Goal: Information Seeking & Learning: Learn about a topic

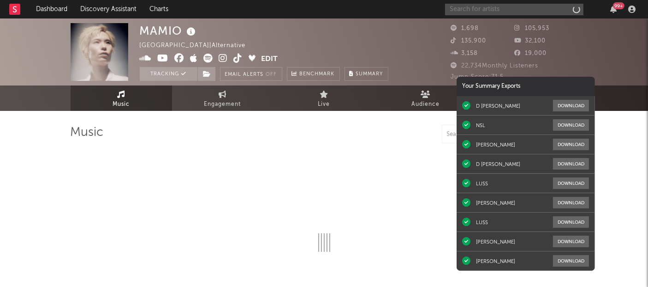
click at [545, 4] on input "text" at bounding box center [514, 10] width 138 height 12
select select "1w"
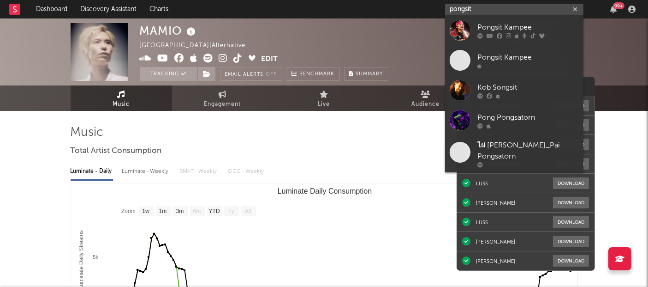
type input "pongsit"
click at [522, 28] on div "Pongsit Kampee" at bounding box center [529, 27] width 102 height 11
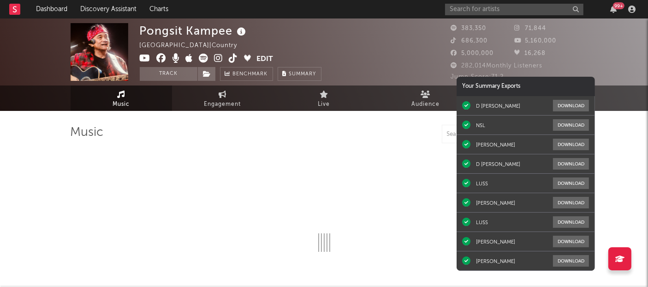
select select "6m"
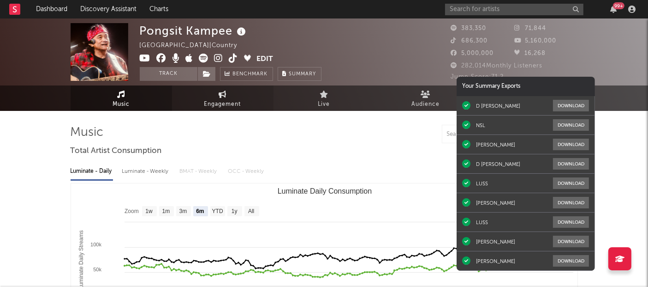
click at [217, 107] on span "Engagement" at bounding box center [222, 104] width 37 height 11
select select "1w"
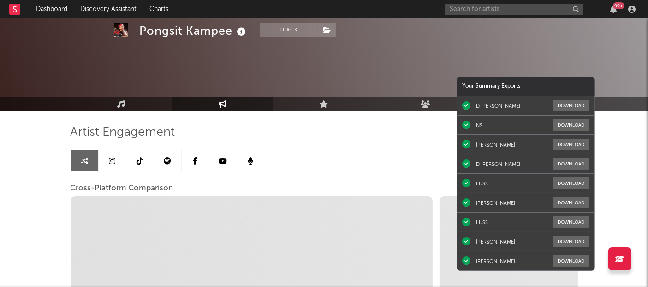
scroll to position [34, 0]
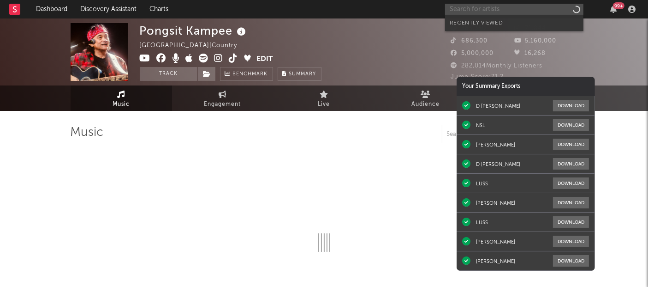
click at [534, 12] on input "text" at bounding box center [514, 10] width 138 height 12
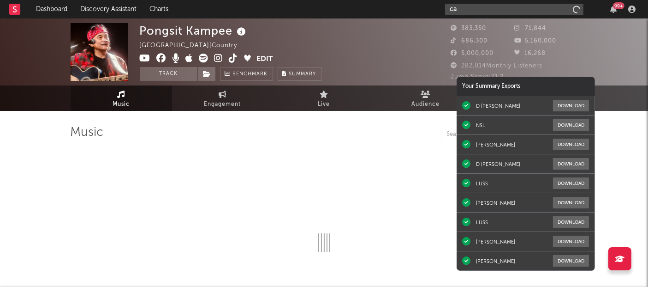
type input "car"
select select "6m"
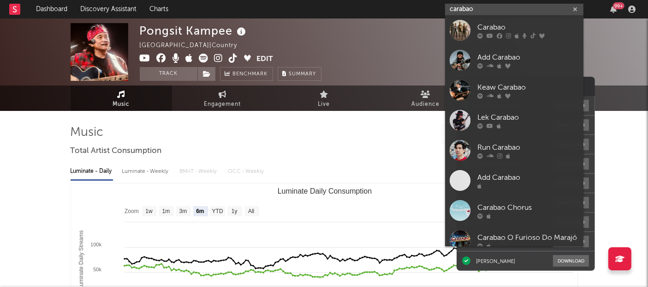
type input "carabao"
click at [517, 31] on div "Carabao" at bounding box center [529, 27] width 102 height 11
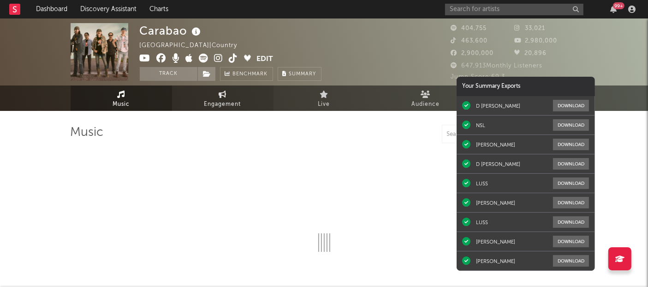
click at [225, 93] on icon at bounding box center [223, 93] width 8 height 7
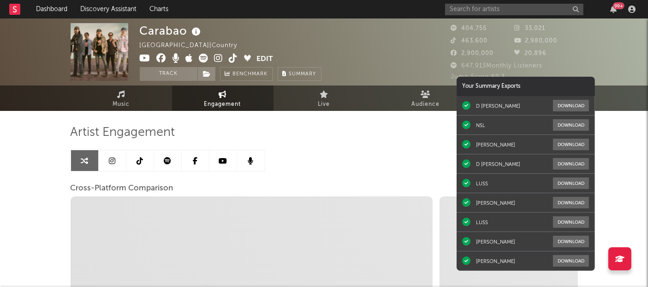
select select "1w"
select select "1m"
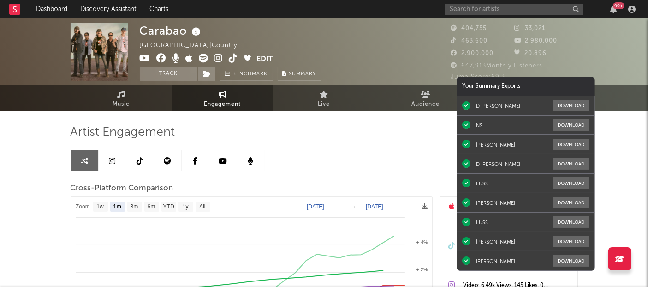
click at [529, 17] on div "99 +" at bounding box center [542, 9] width 194 height 18
click at [517, 12] on input "text" at bounding box center [514, 10] width 138 height 12
type input "d gerrard"
click at [216, 100] on span "Engagement" at bounding box center [222, 104] width 37 height 11
click at [474, 17] on div "d gerrard 99 +" at bounding box center [542, 9] width 194 height 18
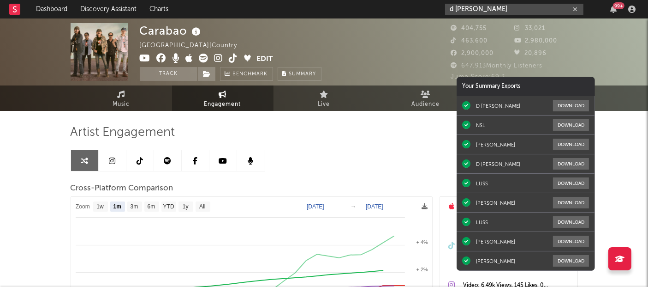
click at [481, 11] on input "d gerrard" at bounding box center [514, 10] width 138 height 12
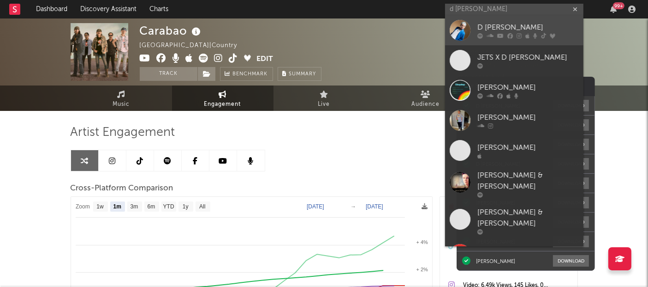
click at [478, 24] on div "D [PERSON_NAME]" at bounding box center [529, 27] width 102 height 11
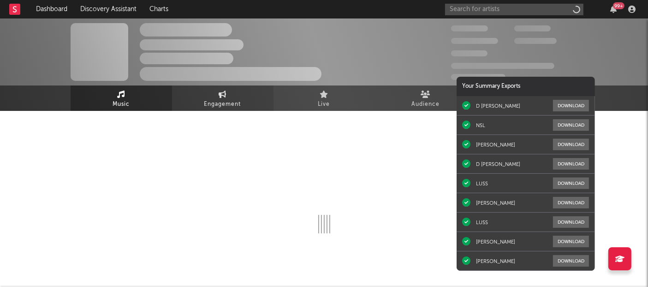
click at [213, 102] on span "Engagement" at bounding box center [222, 104] width 37 height 11
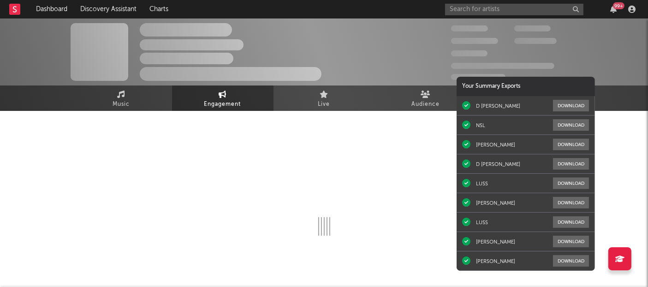
select select "1w"
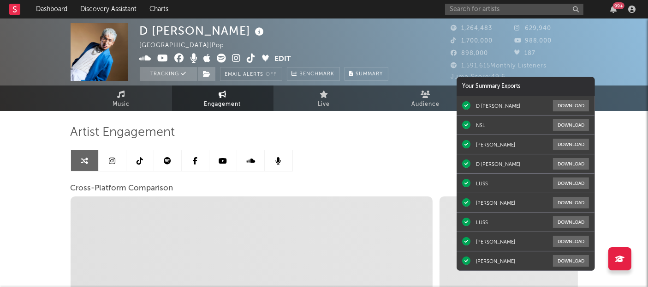
select select "1m"
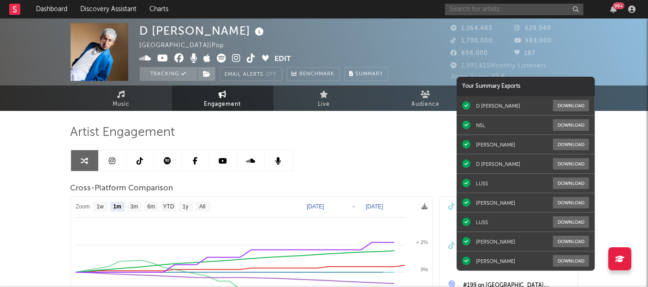
click at [478, 14] on input "text" at bounding box center [514, 10] width 138 height 12
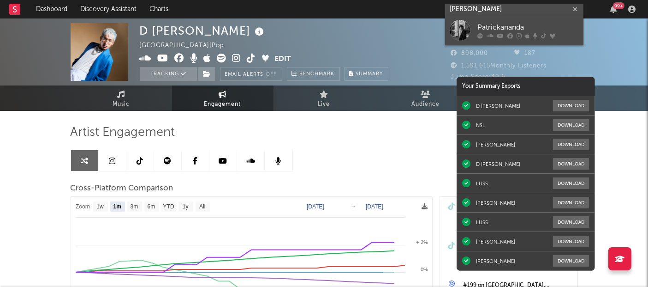
type input "patrickananda"
click at [477, 24] on link "Patrickananda" at bounding box center [514, 30] width 138 height 30
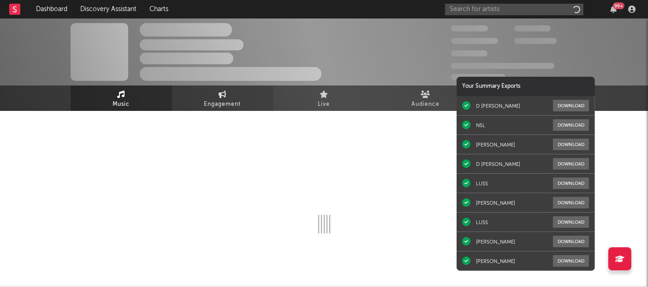
click at [233, 102] on span "Engagement" at bounding box center [222, 104] width 37 height 11
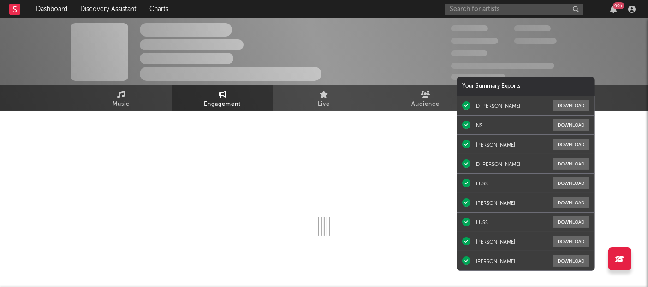
select select "1w"
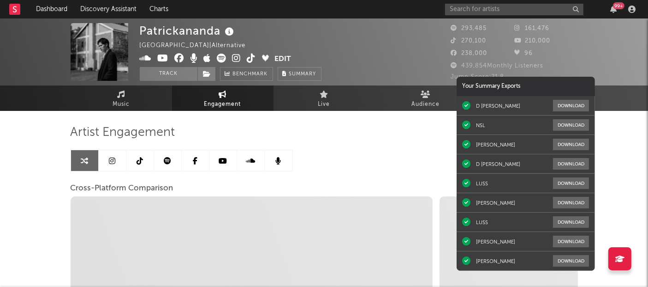
select select "1m"
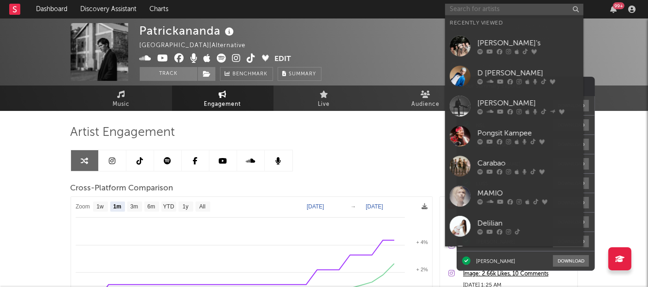
click at [511, 9] on input "text" at bounding box center [514, 10] width 138 height 12
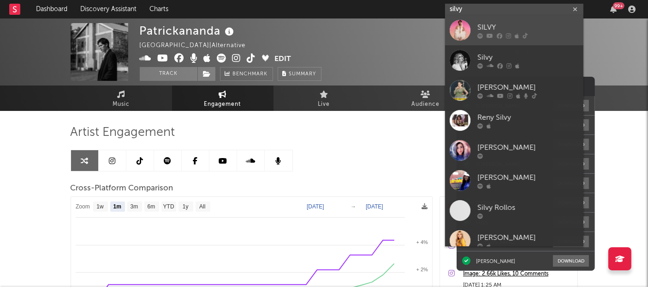
type input "silvy"
click at [492, 31] on div "SILVY" at bounding box center [529, 27] width 102 height 11
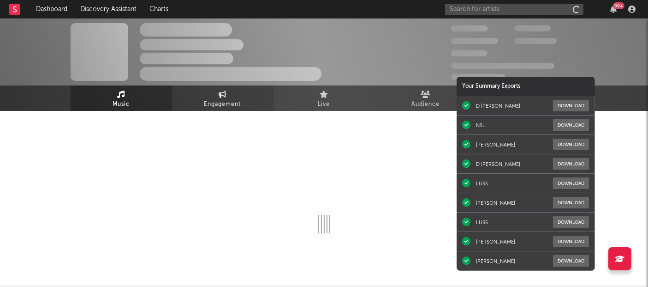
click at [240, 96] on link "Engagement" at bounding box center [223, 97] width 102 height 25
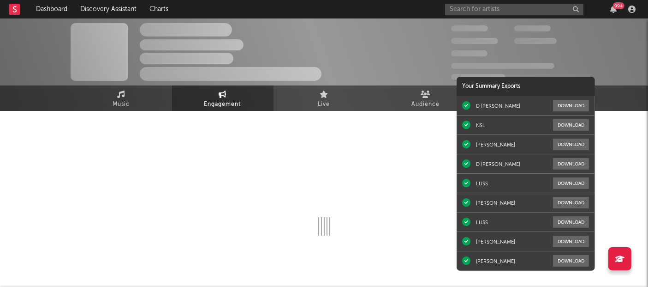
select select "1w"
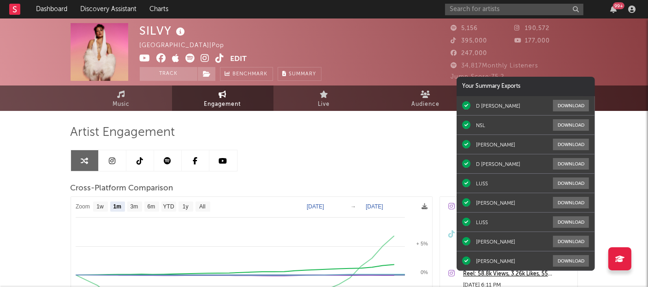
select select "1m"
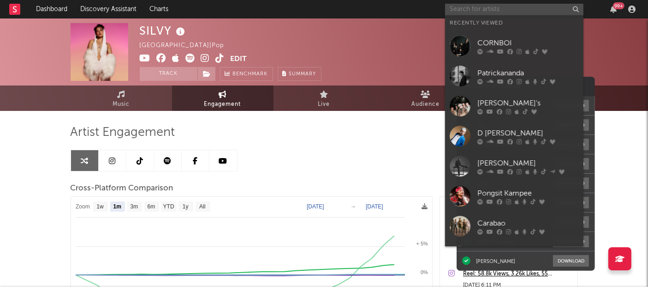
click at [548, 14] on input "text" at bounding box center [514, 10] width 138 height 12
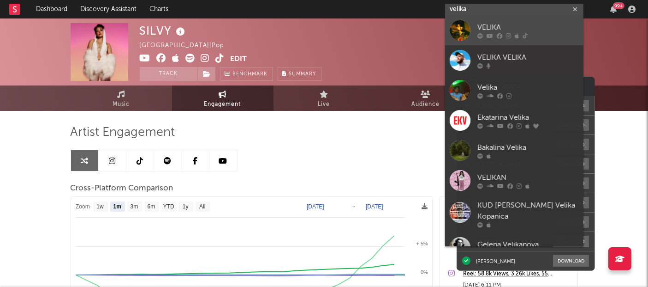
type input "velika"
click at [531, 22] on div "VELIKA" at bounding box center [529, 27] width 102 height 11
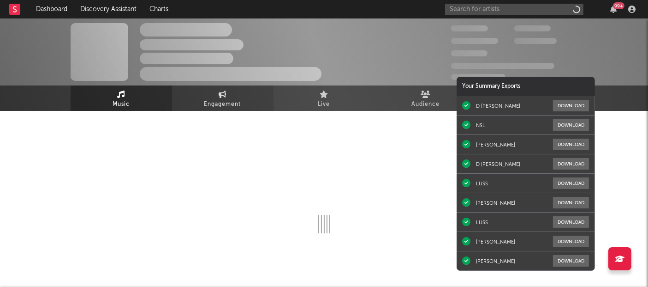
click at [238, 94] on link "Engagement" at bounding box center [223, 97] width 102 height 25
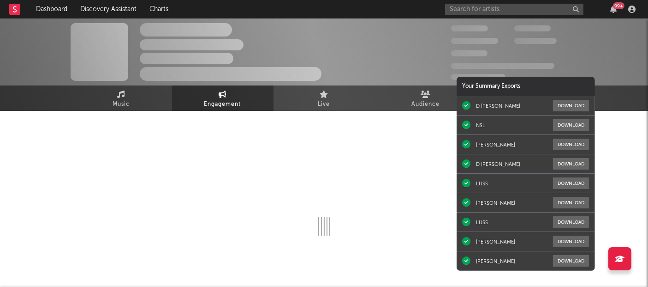
select select "1w"
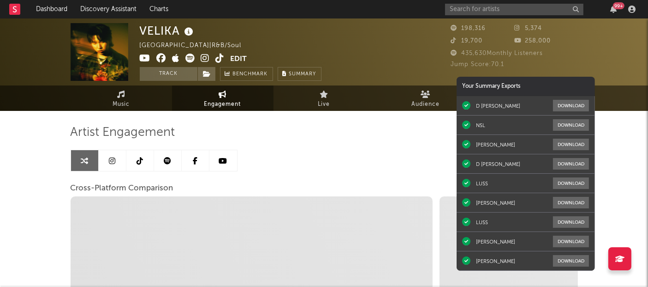
select select "1m"
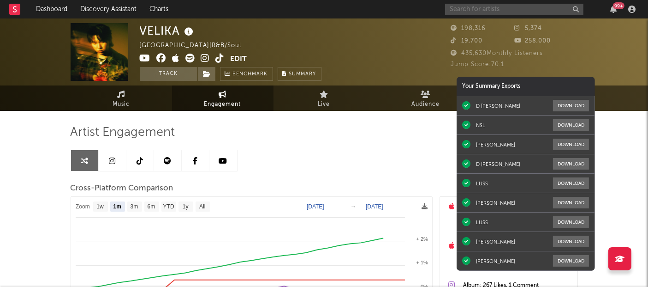
click at [493, 9] on input "text" at bounding box center [514, 10] width 138 height 12
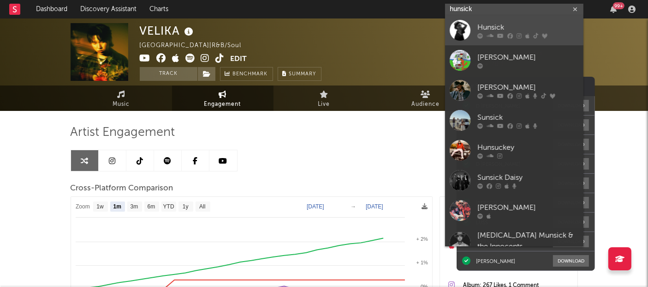
type input "hunsick"
click at [491, 27] on div "Hunsick" at bounding box center [529, 27] width 102 height 11
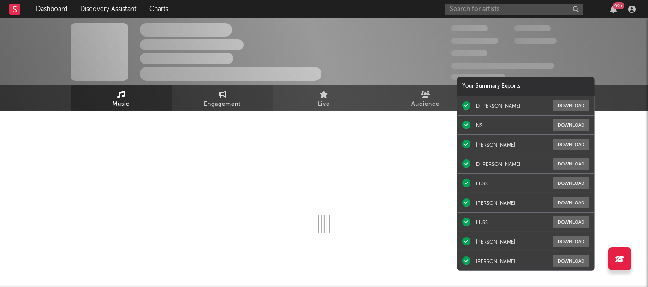
click at [238, 103] on span "Engagement" at bounding box center [222, 104] width 37 height 11
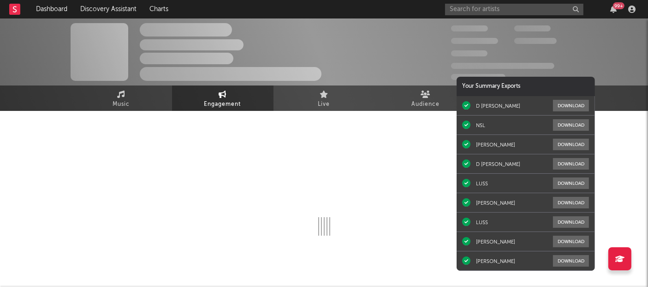
select select "1w"
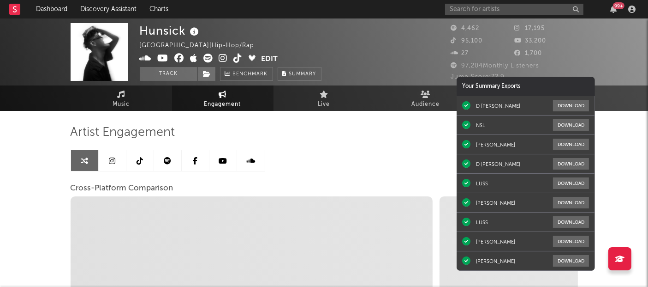
select select "1m"
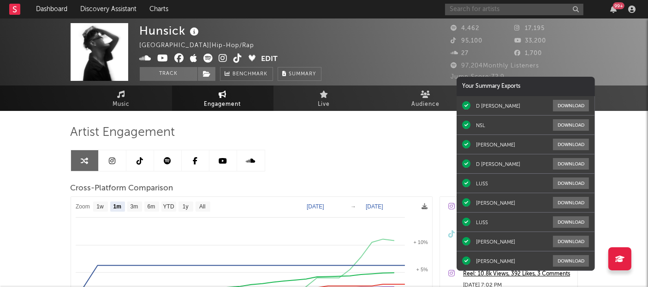
click at [519, 12] on input "text" at bounding box center [514, 10] width 138 height 12
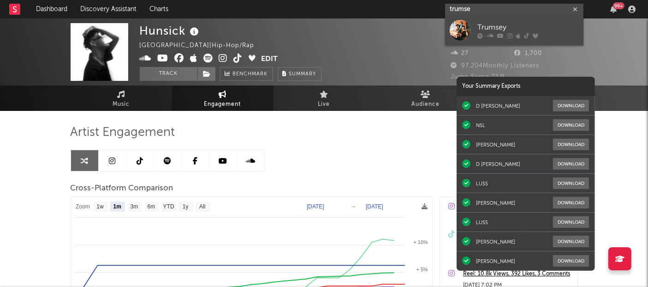
type input "trumse"
click at [508, 29] on div "Trumsey" at bounding box center [529, 27] width 102 height 11
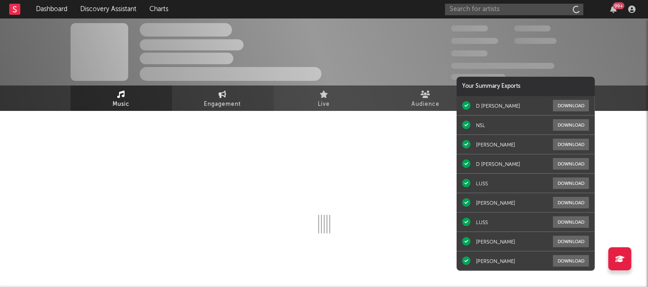
click at [228, 102] on span "Engagement" at bounding box center [222, 104] width 37 height 11
select select "1w"
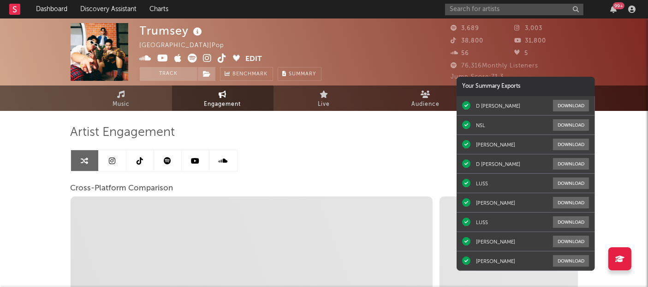
select select "1m"
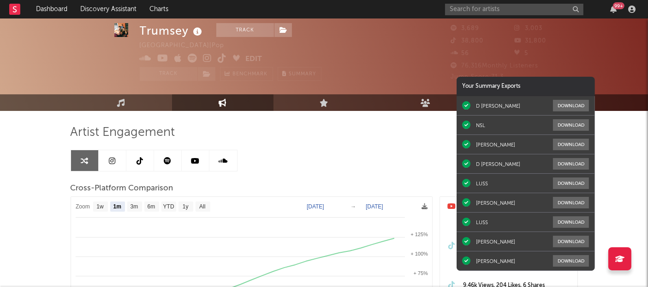
scroll to position [52, 0]
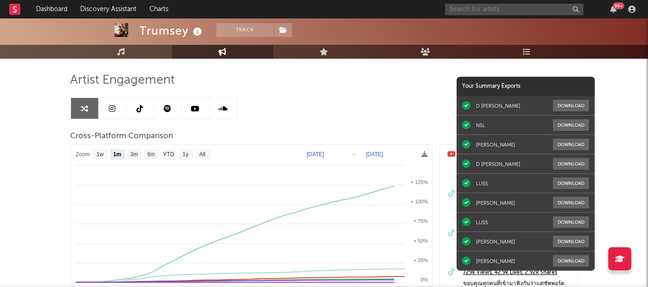
click at [540, 9] on input "text" at bounding box center [514, 10] width 138 height 12
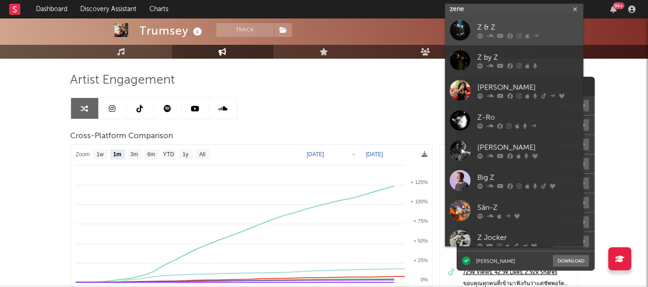
type input "zene"
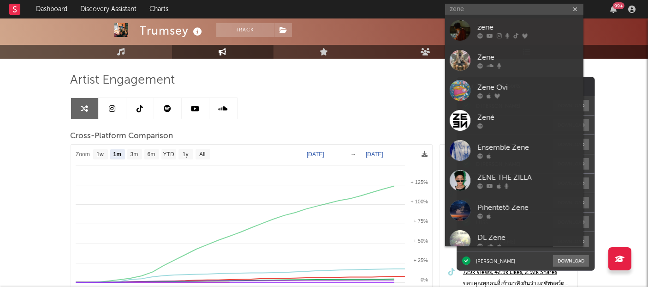
click at [506, 29] on div "zene" at bounding box center [529, 27] width 102 height 11
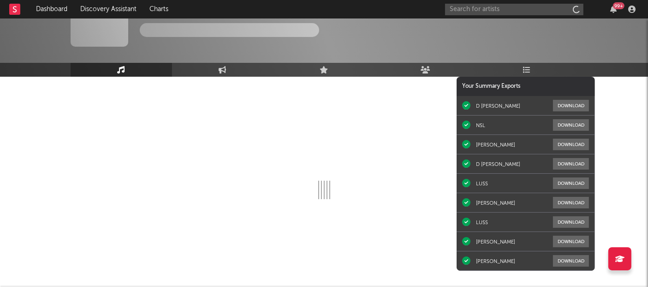
scroll to position [34, 0]
select select "1w"
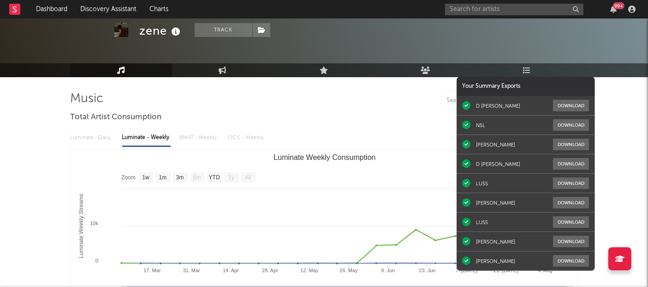
scroll to position [52, 0]
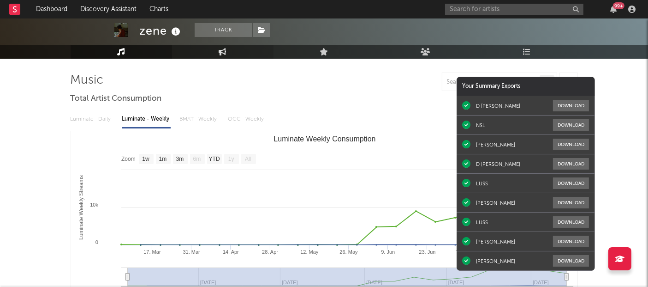
click at [222, 57] on link "Engagement" at bounding box center [223, 52] width 102 height 14
select select "1w"
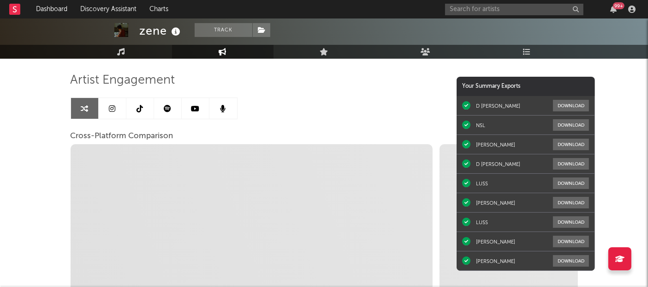
select select "1m"
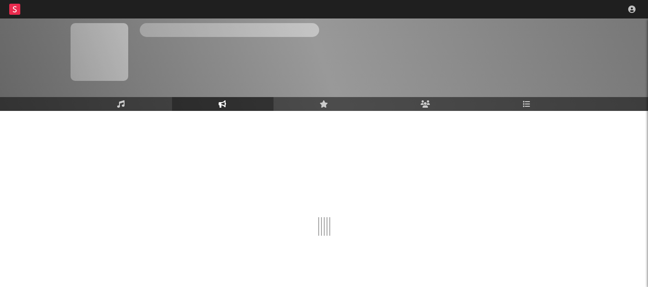
scroll to position [34, 0]
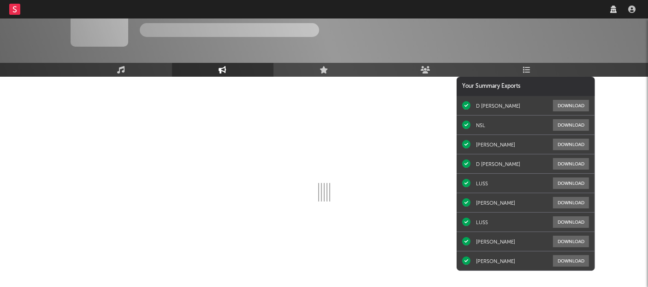
select select "1w"
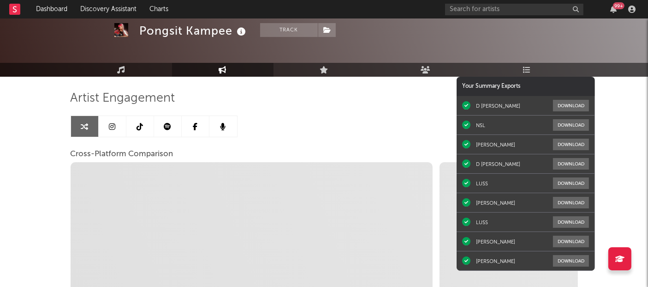
select select "1m"
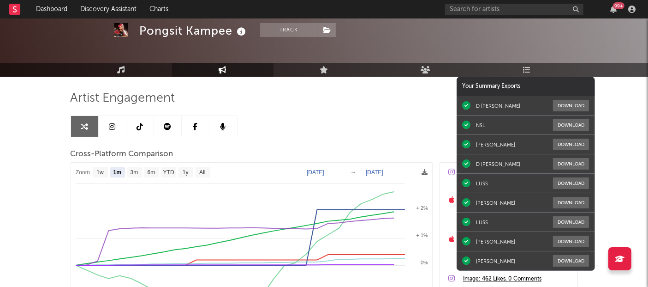
select select "1m"
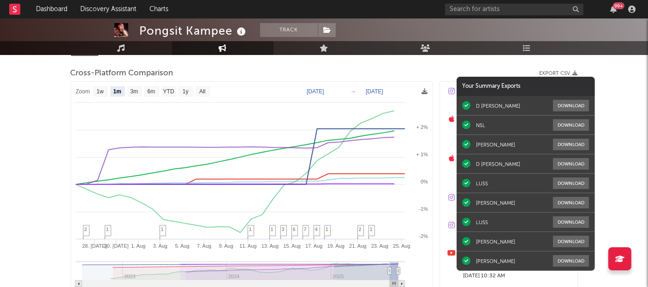
scroll to position [117, 0]
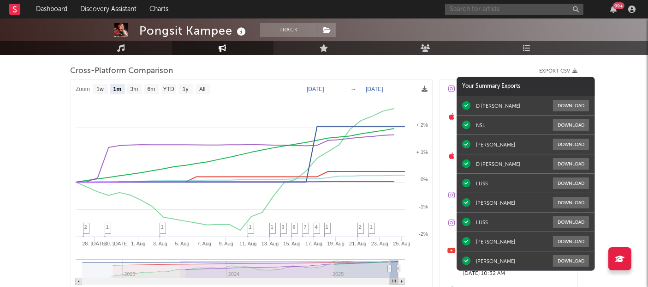
click at [540, 7] on input "text" at bounding box center [514, 10] width 138 height 12
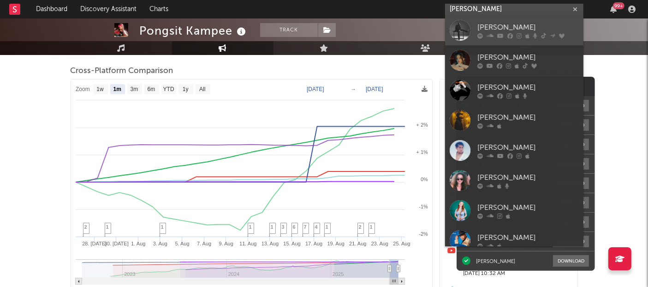
type input "[PERSON_NAME]"
click at [521, 30] on div "[PERSON_NAME]" at bounding box center [529, 27] width 102 height 11
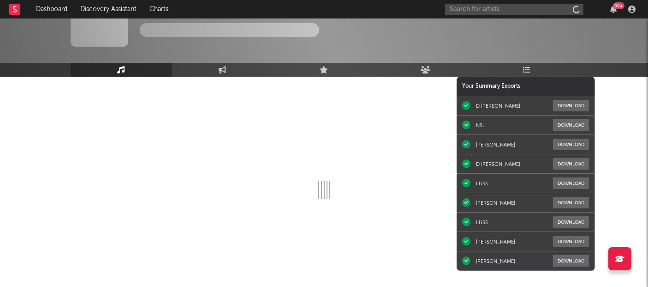
scroll to position [34, 0]
click at [224, 68] on icon at bounding box center [223, 69] width 8 height 7
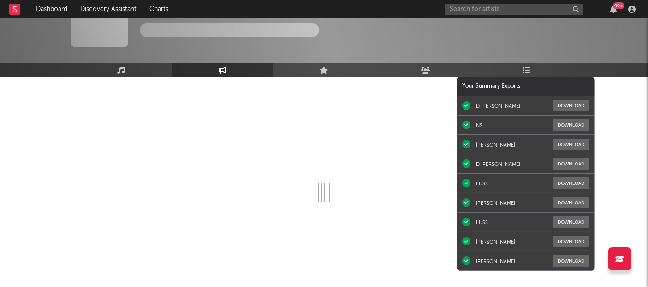
select select "1w"
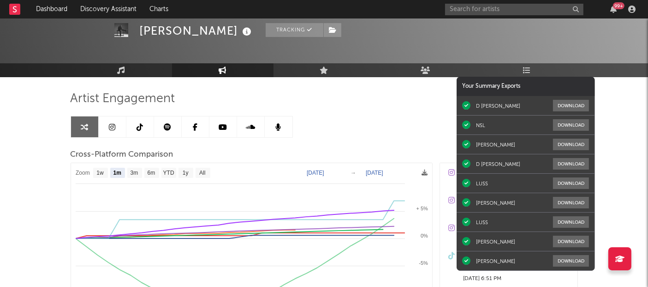
select select "1m"
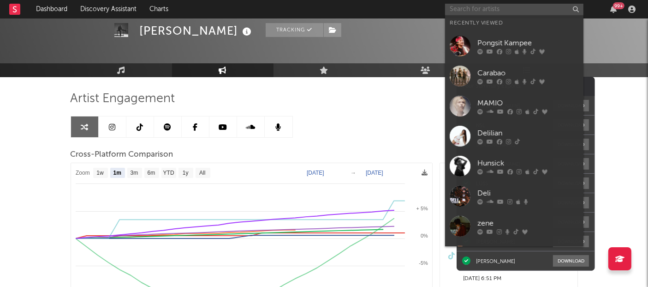
click at [525, 13] on input "text" at bounding box center [514, 10] width 138 height 12
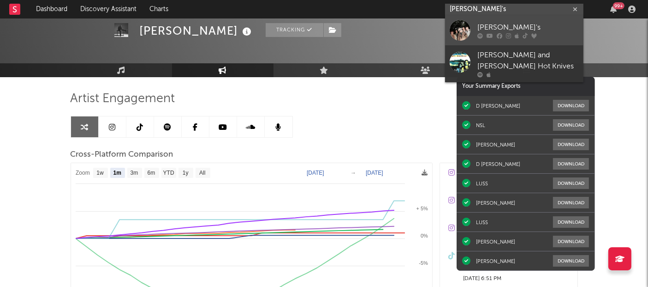
type input "[PERSON_NAME]'s"
click at [508, 30] on div "[PERSON_NAME]'s" at bounding box center [529, 27] width 102 height 11
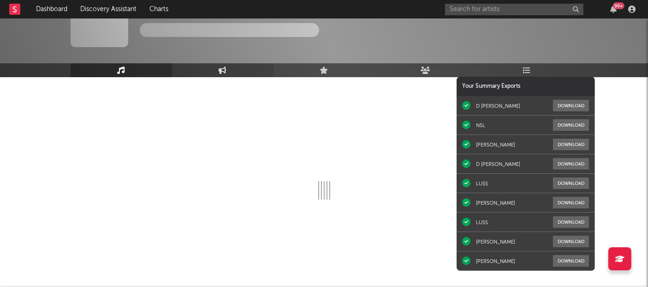
click at [233, 68] on link "Engagement" at bounding box center [223, 70] width 102 height 14
select select "1w"
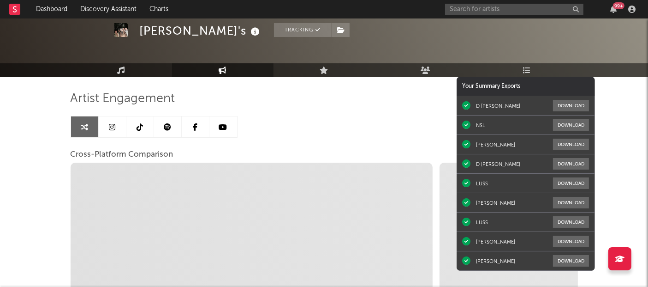
select select "1m"
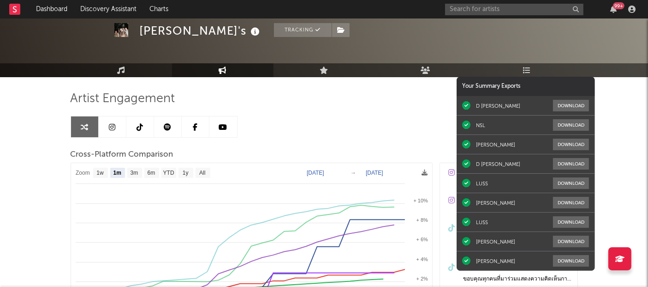
click at [552, 16] on div "99 +" at bounding box center [542, 9] width 194 height 18
click at [548, 13] on input "text" at bounding box center [514, 10] width 138 height 12
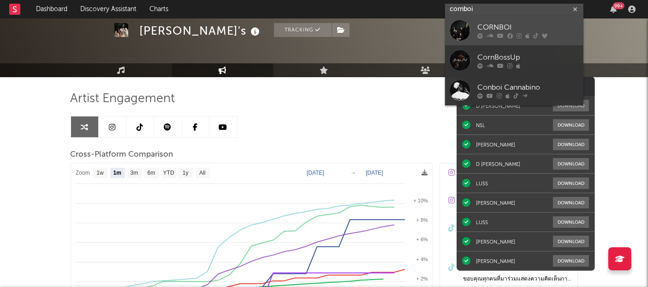
type input "cornboi"
click at [518, 30] on div "CORNBOI" at bounding box center [529, 27] width 102 height 11
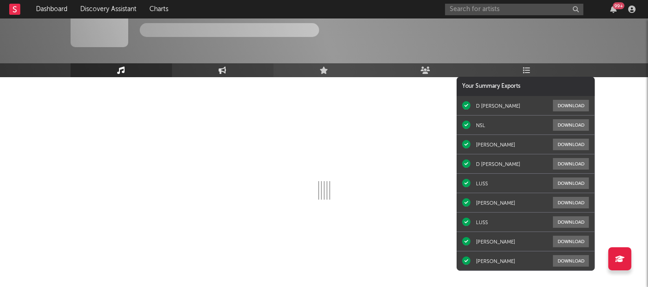
click at [205, 71] on link "Engagement" at bounding box center [223, 70] width 102 height 14
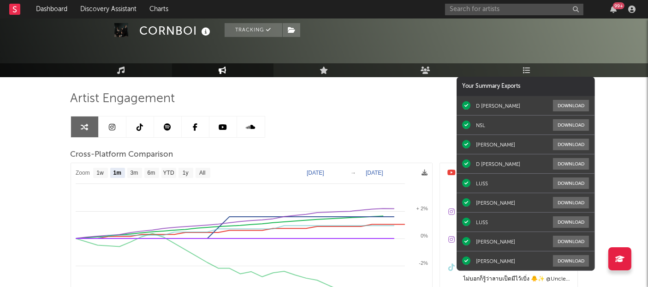
select select "1m"
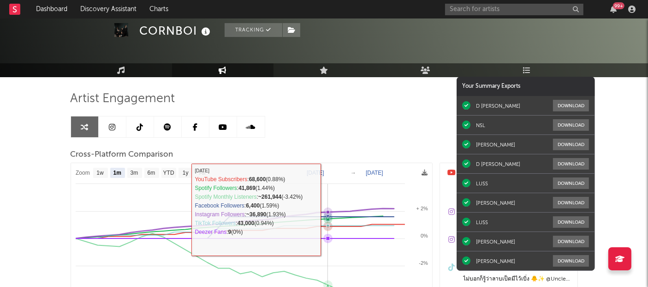
scroll to position [93, 0]
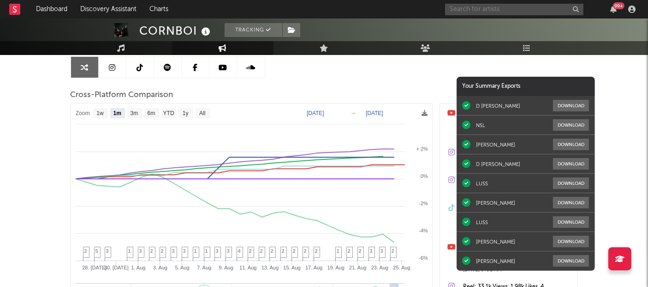
click at [527, 8] on input "text" at bounding box center [514, 10] width 138 height 12
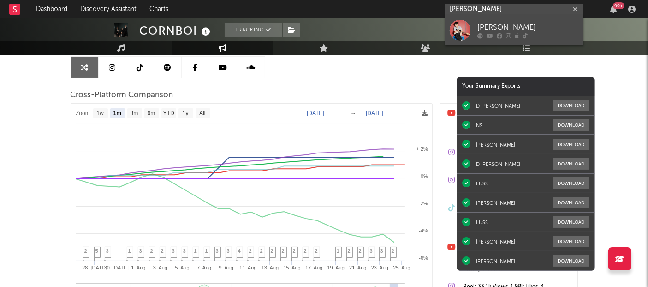
type input "[PERSON_NAME]"
click at [511, 28] on div "[PERSON_NAME]" at bounding box center [529, 27] width 102 height 11
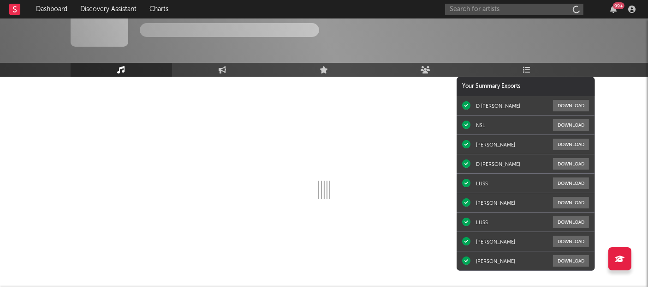
scroll to position [34, 0]
click at [222, 66] on icon at bounding box center [223, 69] width 8 height 7
select select "1w"
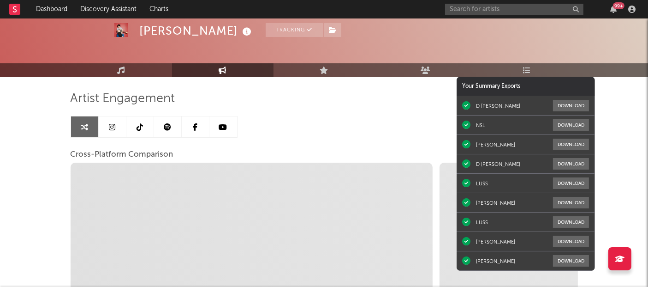
select select "1m"
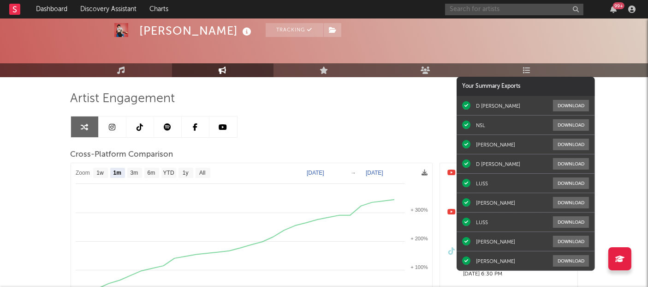
click at [551, 12] on input "text" at bounding box center [514, 10] width 138 height 12
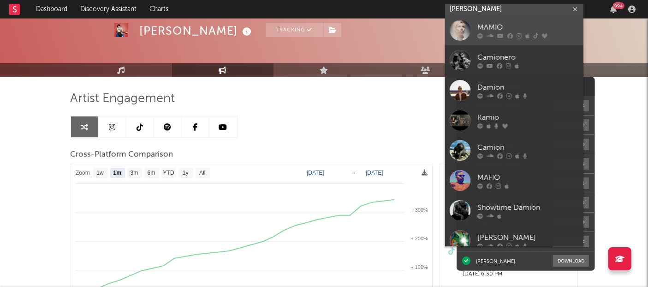
type input "[PERSON_NAME]"
click at [519, 30] on div "MAMIO" at bounding box center [529, 27] width 102 height 11
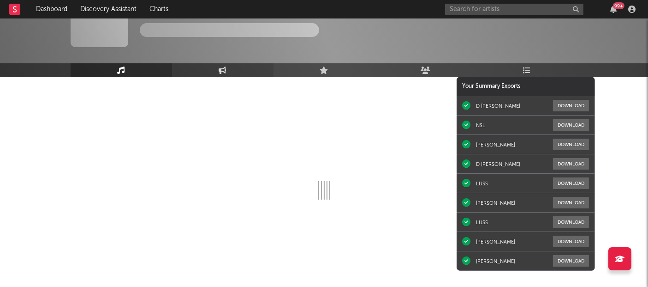
click at [248, 66] on link "Engagement" at bounding box center [223, 70] width 102 height 14
select select "1w"
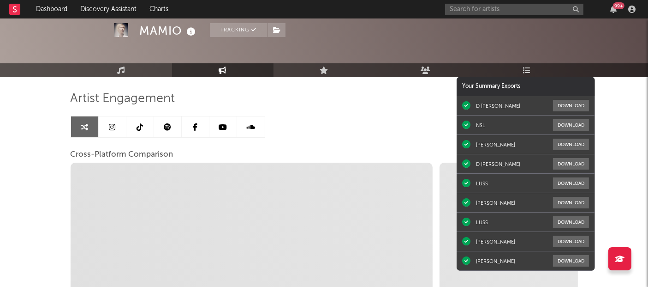
select select "1m"
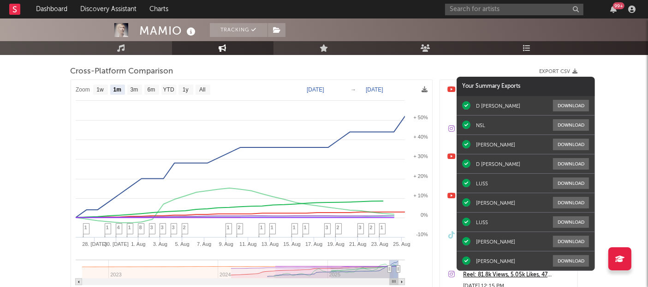
scroll to position [117, 0]
click at [545, 11] on input "text" at bounding box center [514, 10] width 138 height 12
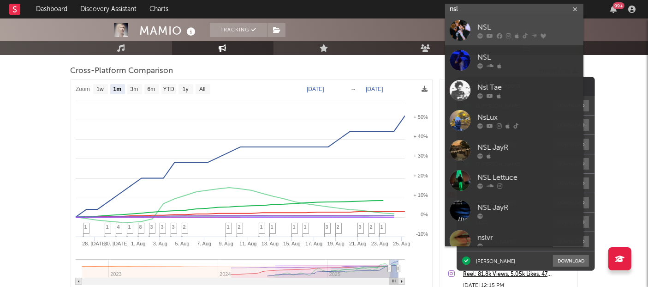
type input "nsl"
click at [516, 30] on div "NSL" at bounding box center [529, 27] width 102 height 11
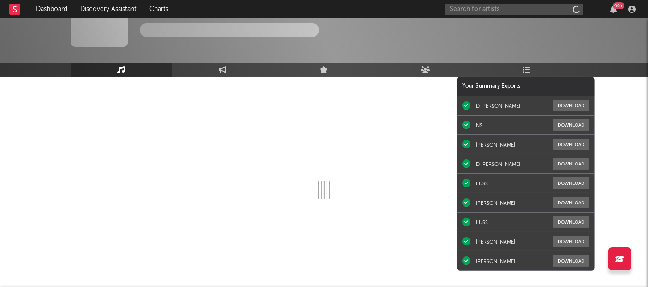
scroll to position [34, 0]
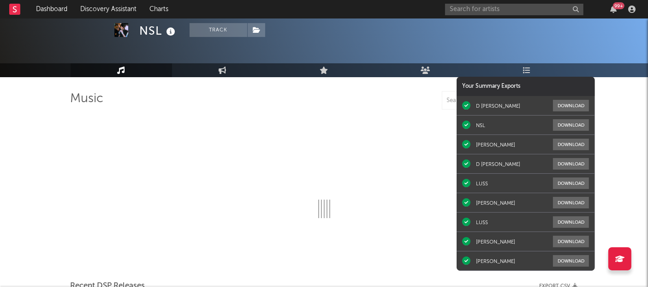
select select "6m"
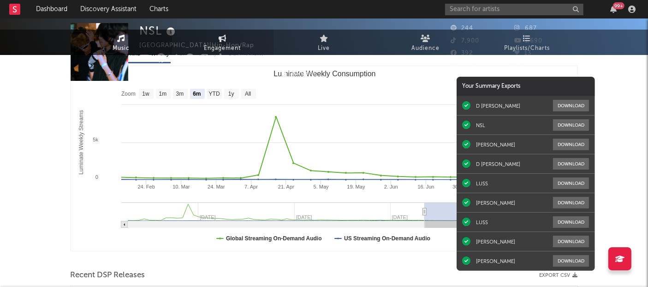
scroll to position [0, 0]
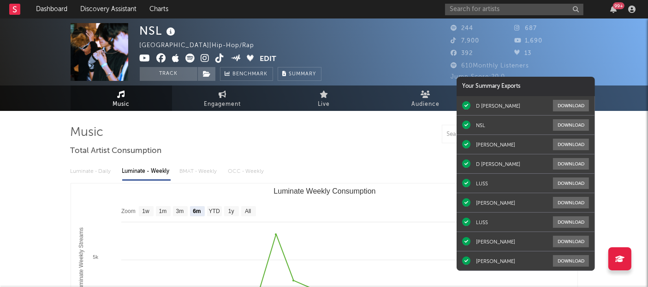
click at [208, 103] on span "Engagement" at bounding box center [222, 104] width 37 height 11
select select "1w"
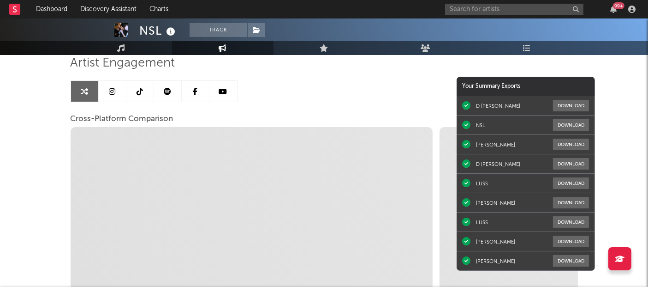
select select "1m"
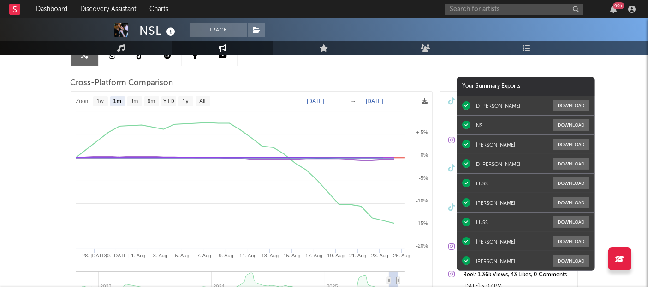
scroll to position [99, 0]
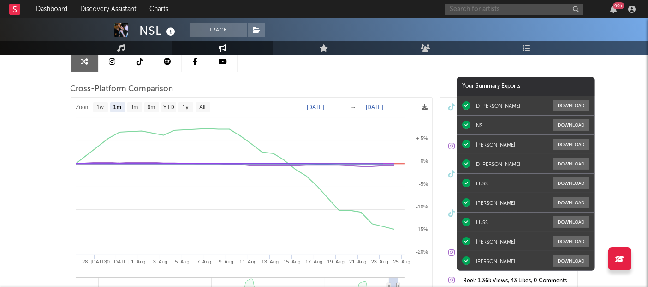
click at [505, 12] on input "text" at bounding box center [514, 10] width 138 height 12
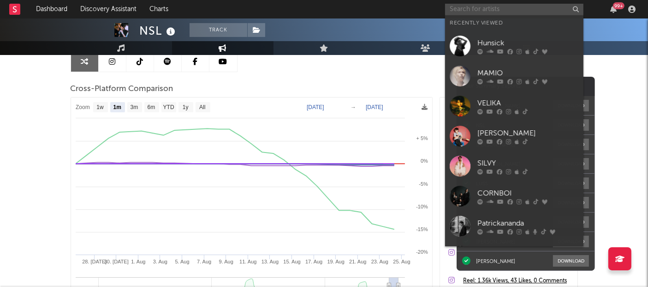
click at [505, 12] on input "text" at bounding box center [514, 10] width 138 height 12
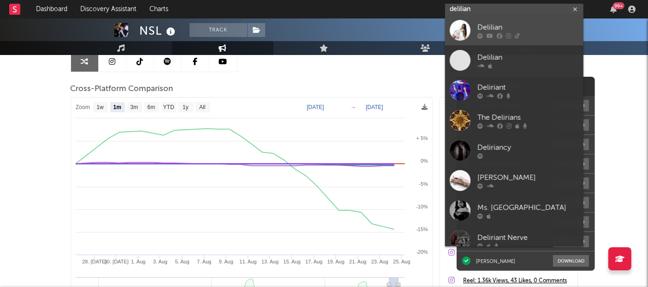
type input "delilian"
click at [494, 30] on div "Delilian" at bounding box center [529, 27] width 102 height 11
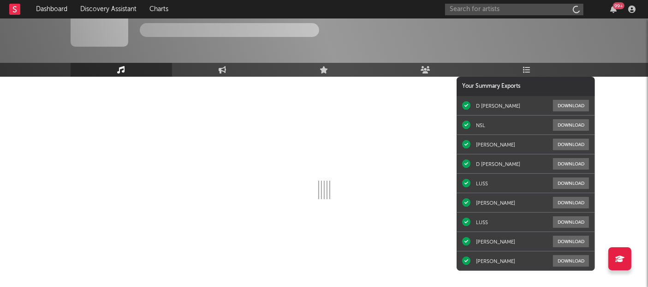
scroll to position [34, 0]
click at [228, 69] on link "Engagement" at bounding box center [223, 70] width 102 height 14
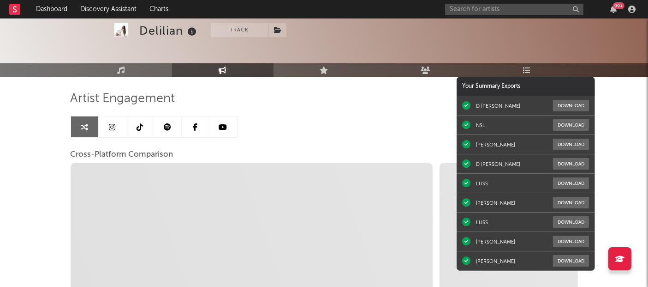
select select "1m"
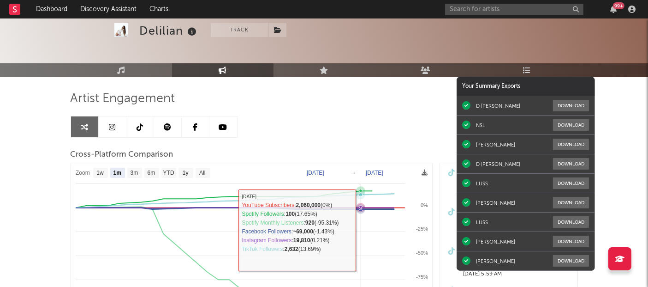
scroll to position [111, 0]
